Goal: Task Accomplishment & Management: Complete application form

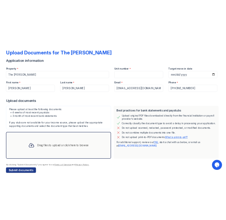
scroll to position [36, 0]
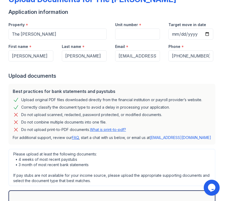
drag, startPoint x: 138, startPoint y: 200, endPoint x: 137, endPoint y: 206, distance: 6.1
click at [137, 201] on html "Upload Documents for The [PERSON_NAME] Application information Property * The […" at bounding box center [113, 100] width 226 height 201
click at [113, 140] on p "For additional support, review our FAQ , start a chat with us below, or email u…" at bounding box center [112, 137] width 199 height 5
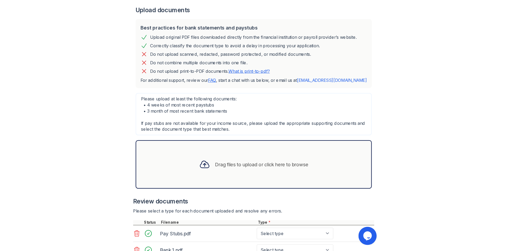
scroll to position [94, 0]
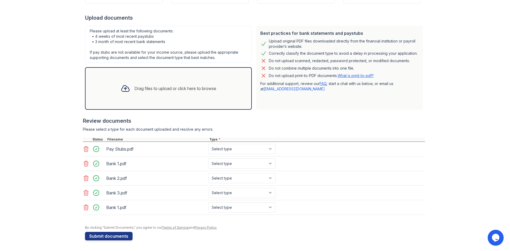
drag, startPoint x: 180, startPoint y: 208, endPoint x: 93, endPoint y: 208, distance: 86.6
drag, startPoint x: 93, startPoint y: 208, endPoint x: 83, endPoint y: 208, distance: 10.1
click at [83, 208] on icon at bounding box center [86, 207] width 6 height 6
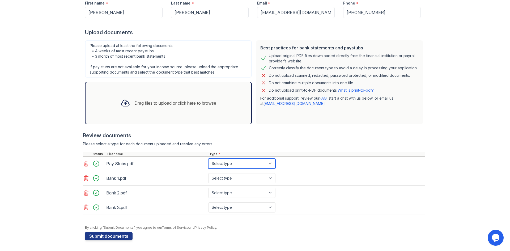
click at [256, 163] on select "Select type Paystub Bank Statement Offer Letter Tax Documents Benefit Award Let…" at bounding box center [241, 164] width 67 height 10
select select "paystub"
click at [208, 159] on select "Select type Paystub Bank Statement Offer Letter Tax Documents Benefit Award Let…" at bounding box center [241, 164] width 67 height 10
click at [259, 179] on select "Select type Paystub Bank Statement Offer Letter Tax Documents Benefit Award Let…" at bounding box center [241, 178] width 67 height 10
select select "bank_statement"
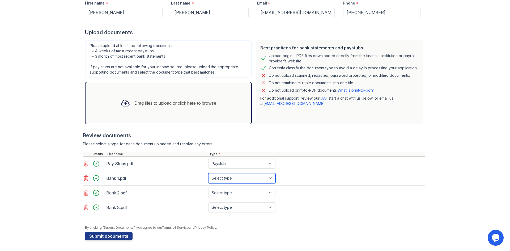
click at [208, 173] on select "Select type Paystub Bank Statement Offer Letter Tax Documents Benefit Award Let…" at bounding box center [241, 178] width 67 height 10
click at [256, 193] on select "Select type Paystub Bank Statement Offer Letter Tax Documents Benefit Award Let…" at bounding box center [241, 193] width 67 height 10
select select "bank_statement"
click at [208, 188] on select "Select type Paystub Bank Statement Offer Letter Tax Documents Benefit Award Let…" at bounding box center [241, 193] width 67 height 10
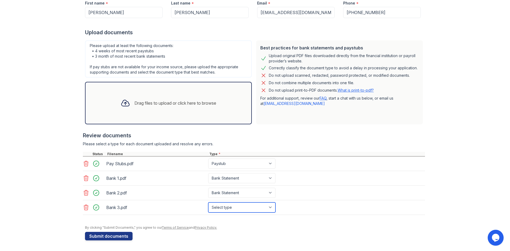
click at [254, 208] on select "Select type Paystub Bank Statement Offer Letter Tax Documents Benefit Award Let…" at bounding box center [241, 208] width 67 height 10
select select "bank_statement"
click at [208, 203] on select "Select type Paystub Bank Statement Offer Letter Tax Documents Benefit Award Let…" at bounding box center [241, 208] width 67 height 10
click at [468, 177] on div "Upload Documents for The [PERSON_NAME] Application information Property * The […" at bounding box center [255, 85] width 493 height 331
click at [107, 236] on button "Submit documents" at bounding box center [109, 236] width 48 height 9
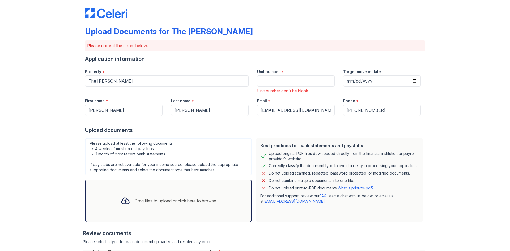
scroll to position [0, 0]
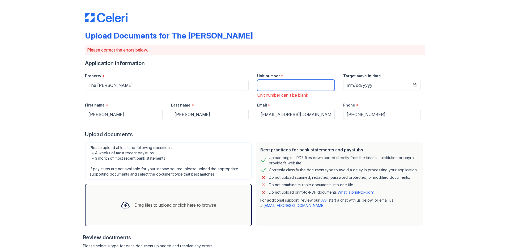
click at [265, 88] on input "Unit number" at bounding box center [296, 85] width 78 height 11
click at [260, 86] on input "b 303" at bounding box center [296, 85] width 78 height 11
type input "B 303"
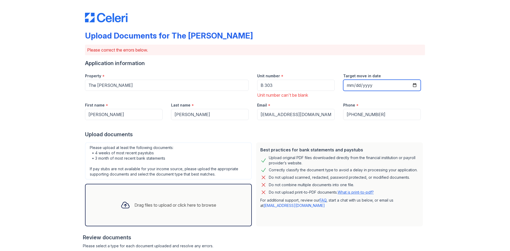
click at [350, 87] on input "Target move in date" at bounding box center [382, 85] width 78 height 11
click at [413, 86] on input "Target move in date" at bounding box center [382, 85] width 78 height 11
type input "[DATE]"
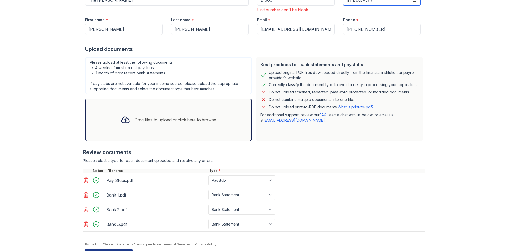
scroll to position [102, 0]
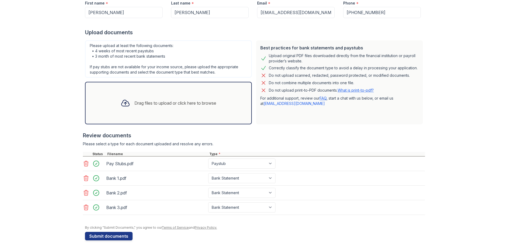
click at [114, 235] on button "Submit documents" at bounding box center [109, 236] width 48 height 9
